Goal: Download file/media

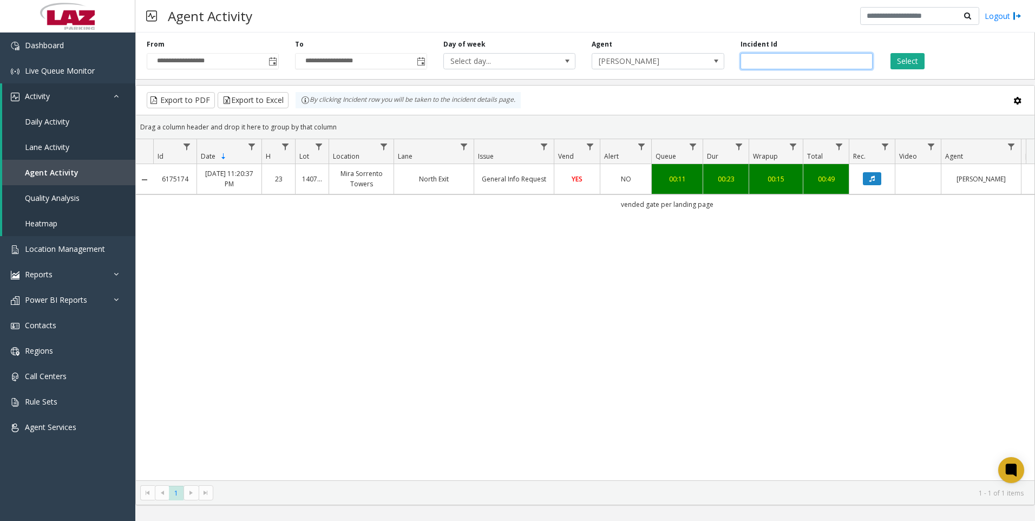
click at [798, 61] on input "*******" at bounding box center [807, 61] width 132 height 16
paste input "number"
click at [905, 63] on button "Select" at bounding box center [908, 61] width 34 height 16
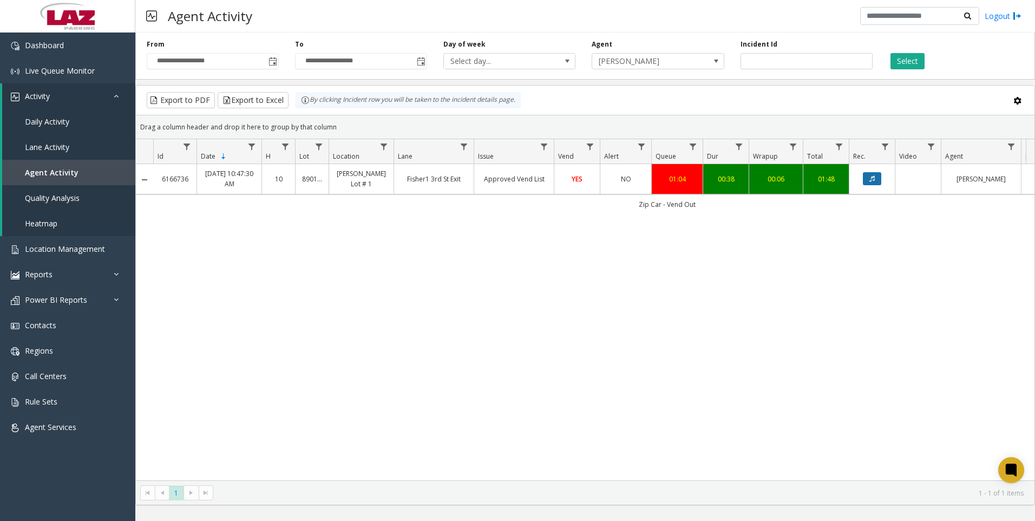
click at [864, 182] on button "Data table" at bounding box center [872, 178] width 18 height 13
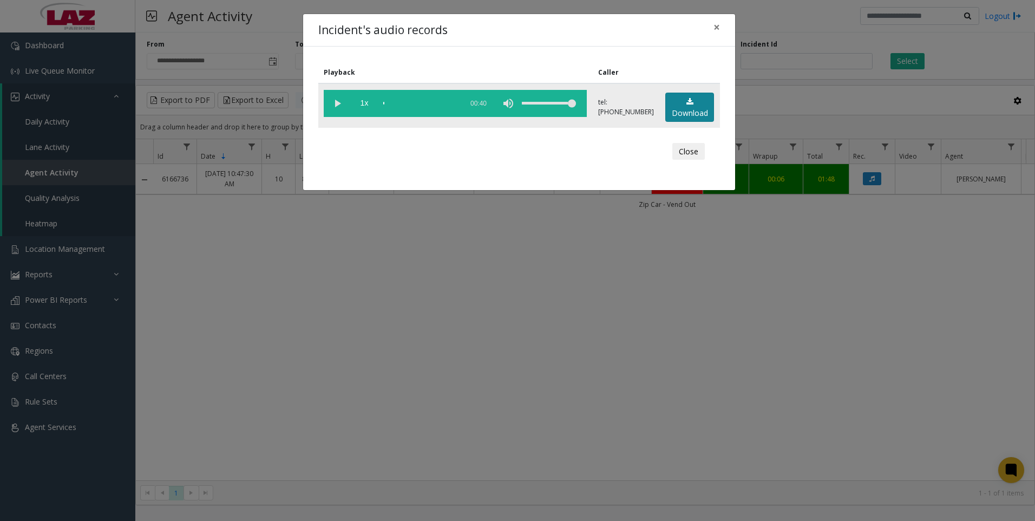
click at [687, 119] on link "Download" at bounding box center [689, 108] width 49 height 30
click at [909, 467] on div "Incident's audio records × Playback Caller 1x 00:40 tel:[PHONE_NUMBER] Download…" at bounding box center [517, 260] width 1035 height 521
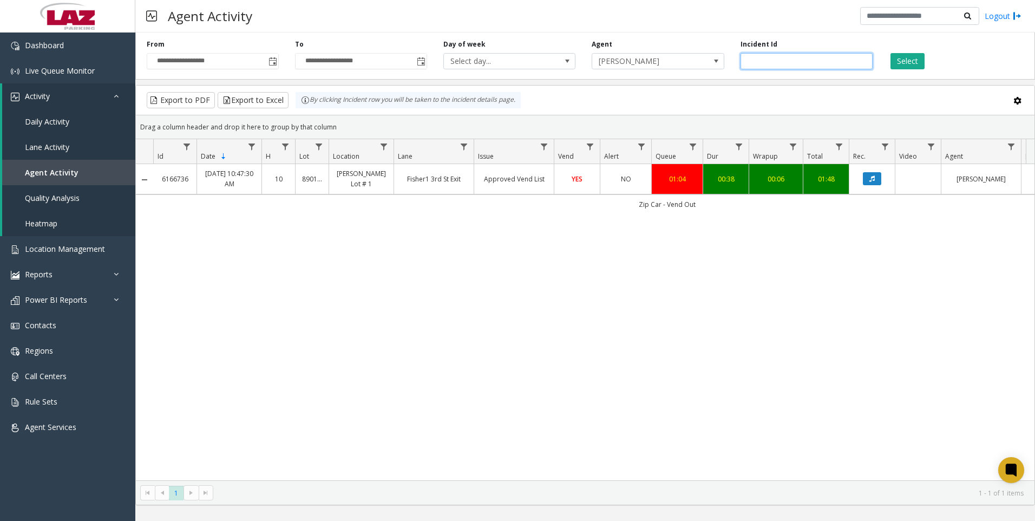
click at [786, 66] on input "*******" at bounding box center [807, 61] width 132 height 16
paste input "number"
click at [903, 57] on button "Select" at bounding box center [908, 61] width 34 height 16
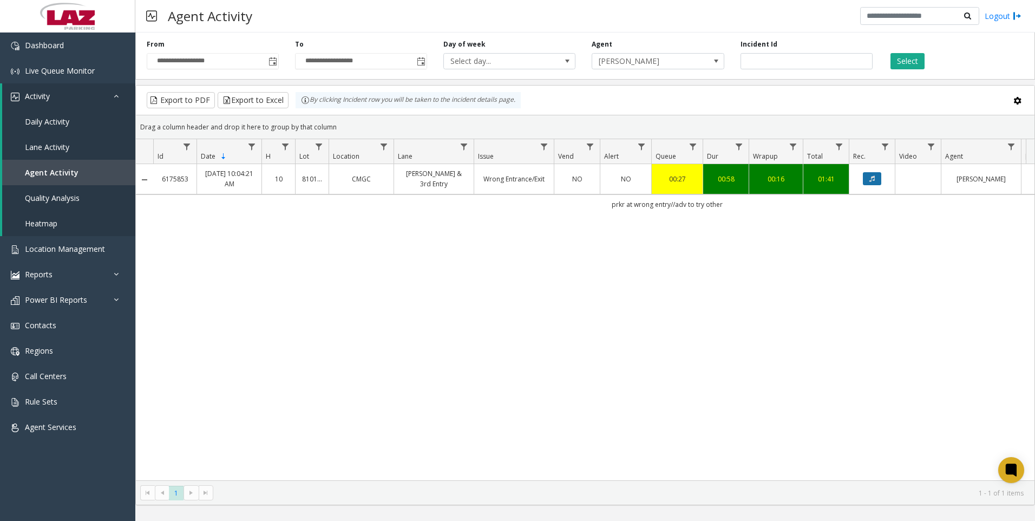
click at [868, 180] on button "Data table" at bounding box center [872, 178] width 18 height 13
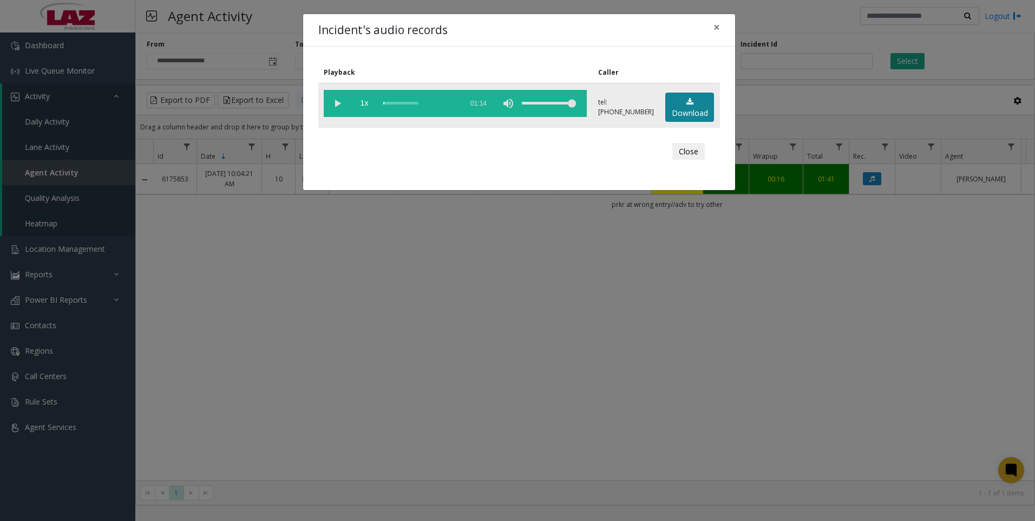
click at [688, 108] on link "Download" at bounding box center [689, 108] width 49 height 30
click at [872, 396] on div "Incident's audio records × Playback Caller 1x 01:14 tel:[PHONE_NUMBER] Download…" at bounding box center [517, 260] width 1035 height 521
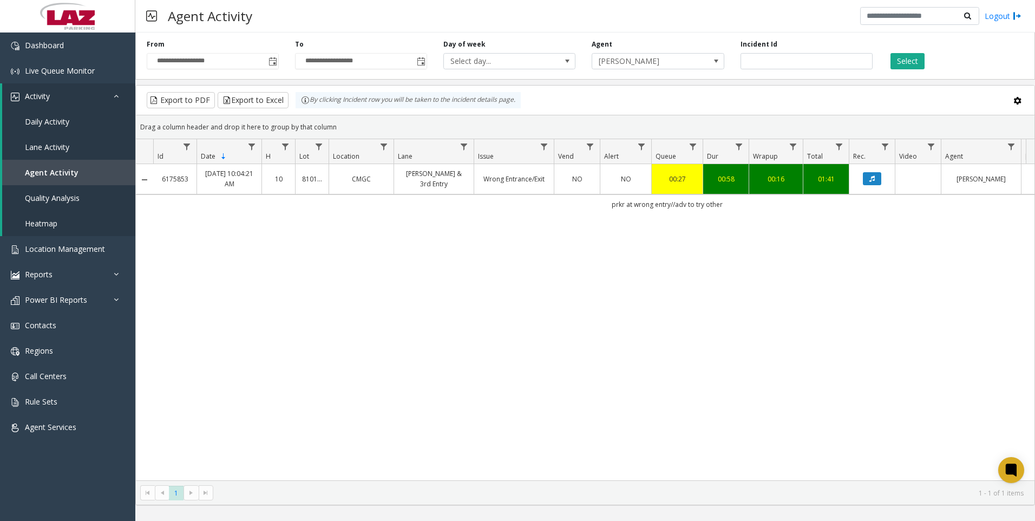
click at [894, 286] on div "6175853 [DATE] 10:04:21 AM 10 810120 CMGC [PERSON_NAME] & 3rd Entry Wrong Entra…" at bounding box center [585, 322] width 899 height 316
click at [808, 69] on input "*******" at bounding box center [807, 61] width 132 height 16
paste input "number"
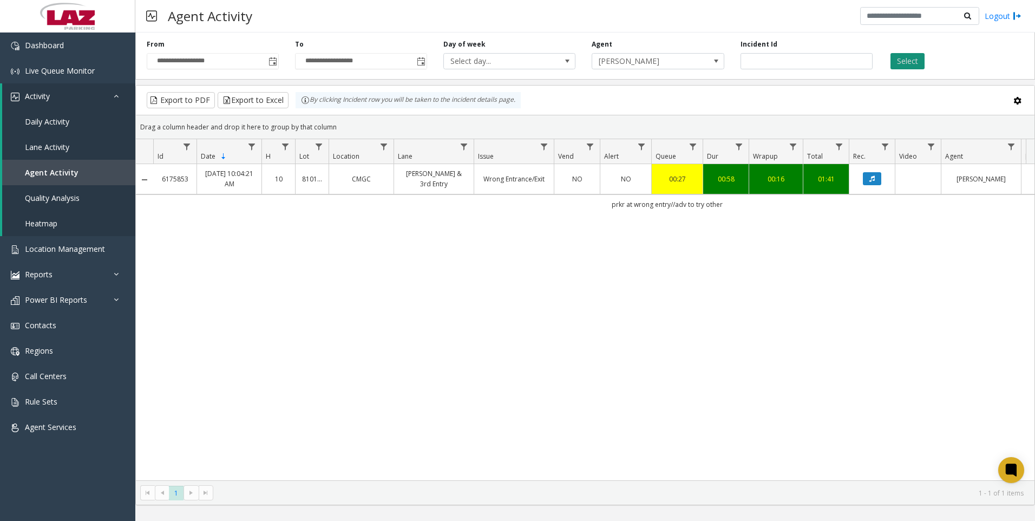
click at [910, 64] on button "Select" at bounding box center [908, 61] width 34 height 16
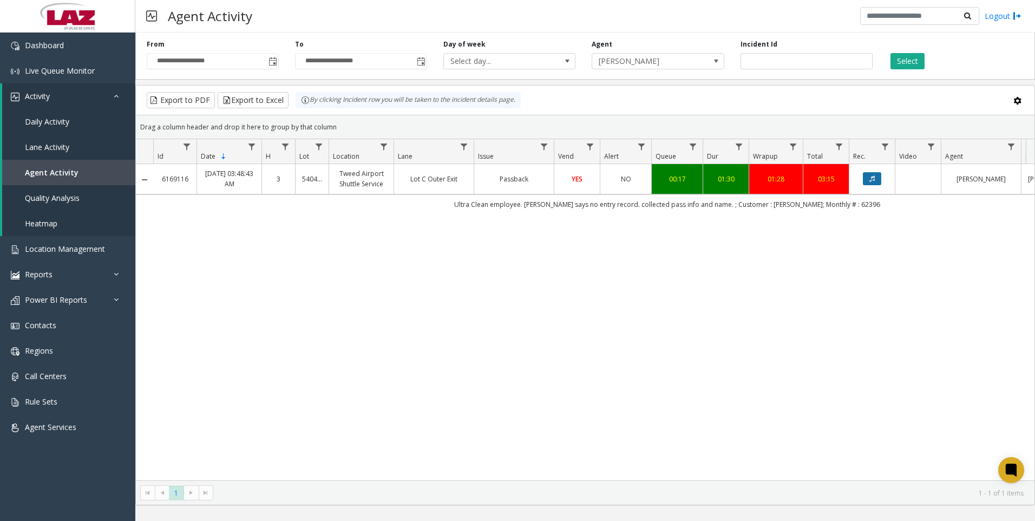
click at [876, 177] on button "Data table" at bounding box center [872, 178] width 18 height 13
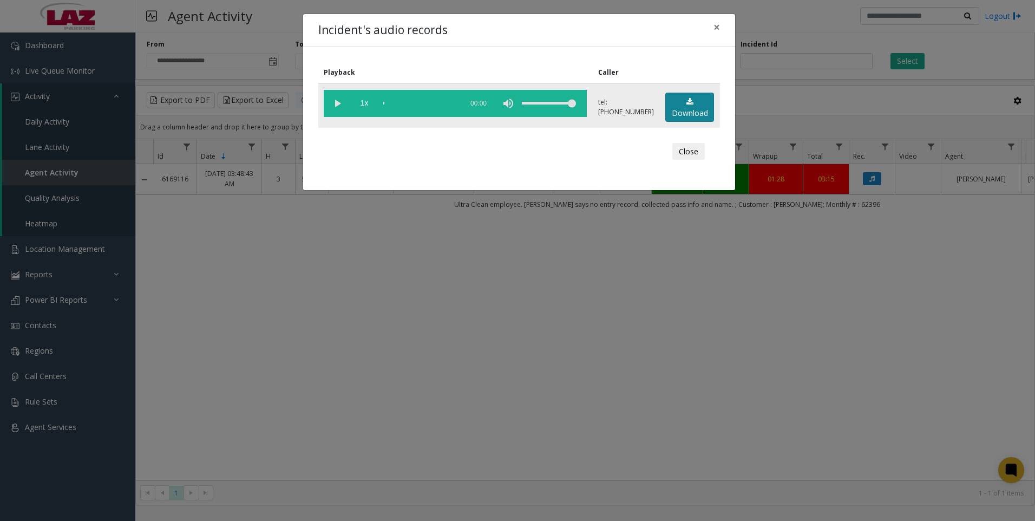
click at [694, 106] on link "Download" at bounding box center [689, 108] width 49 height 30
click at [887, 422] on div "Incident's audio records × Playback Caller 1x 01:38 tel:[PHONE_NUMBER] Download…" at bounding box center [517, 260] width 1035 height 521
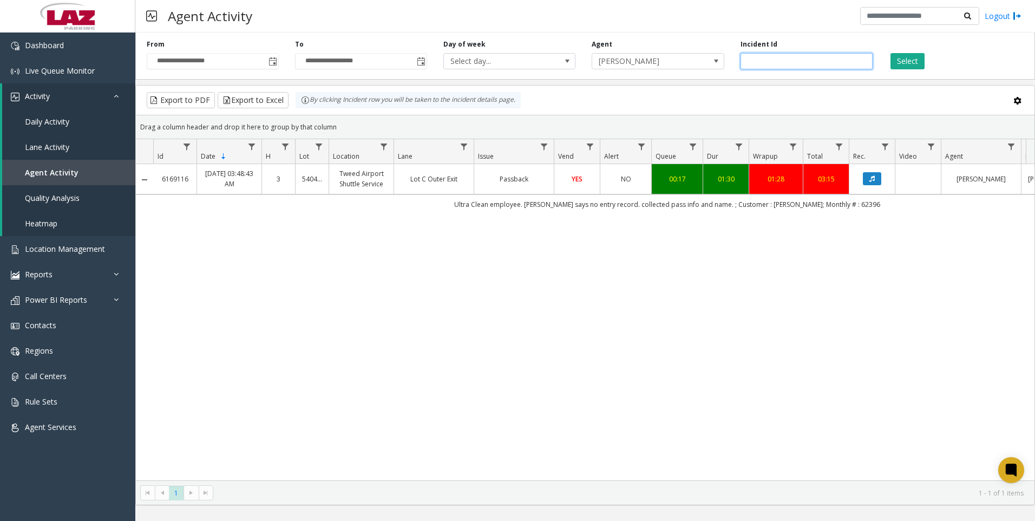
click at [807, 66] on input "*******" at bounding box center [807, 61] width 132 height 16
paste input "number"
type input "*******"
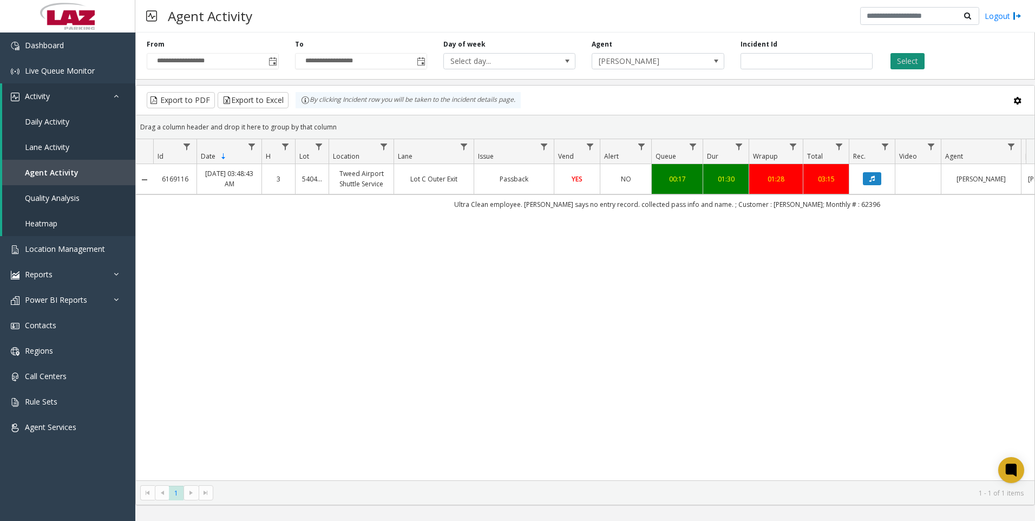
click at [899, 64] on button "Select" at bounding box center [908, 61] width 34 height 16
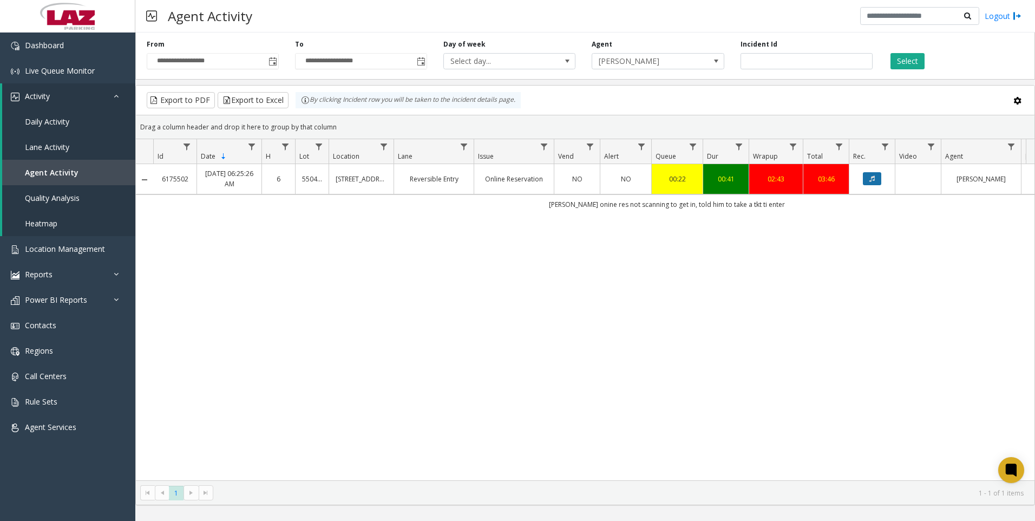
click at [878, 180] on button "Data table" at bounding box center [872, 178] width 18 height 13
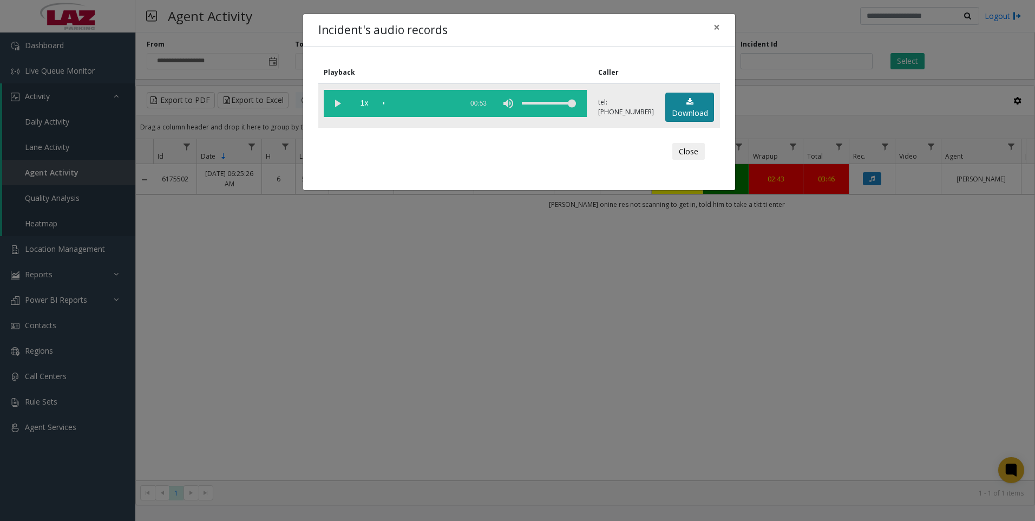
click at [665, 105] on link "Download" at bounding box center [689, 108] width 49 height 30
click at [556, 438] on div "Incident's audio records × Playback Caller 1x 00:53 tel:[PHONE_NUMBER] Download…" at bounding box center [517, 260] width 1035 height 521
